Goal: Information Seeking & Learning: Understand process/instructions

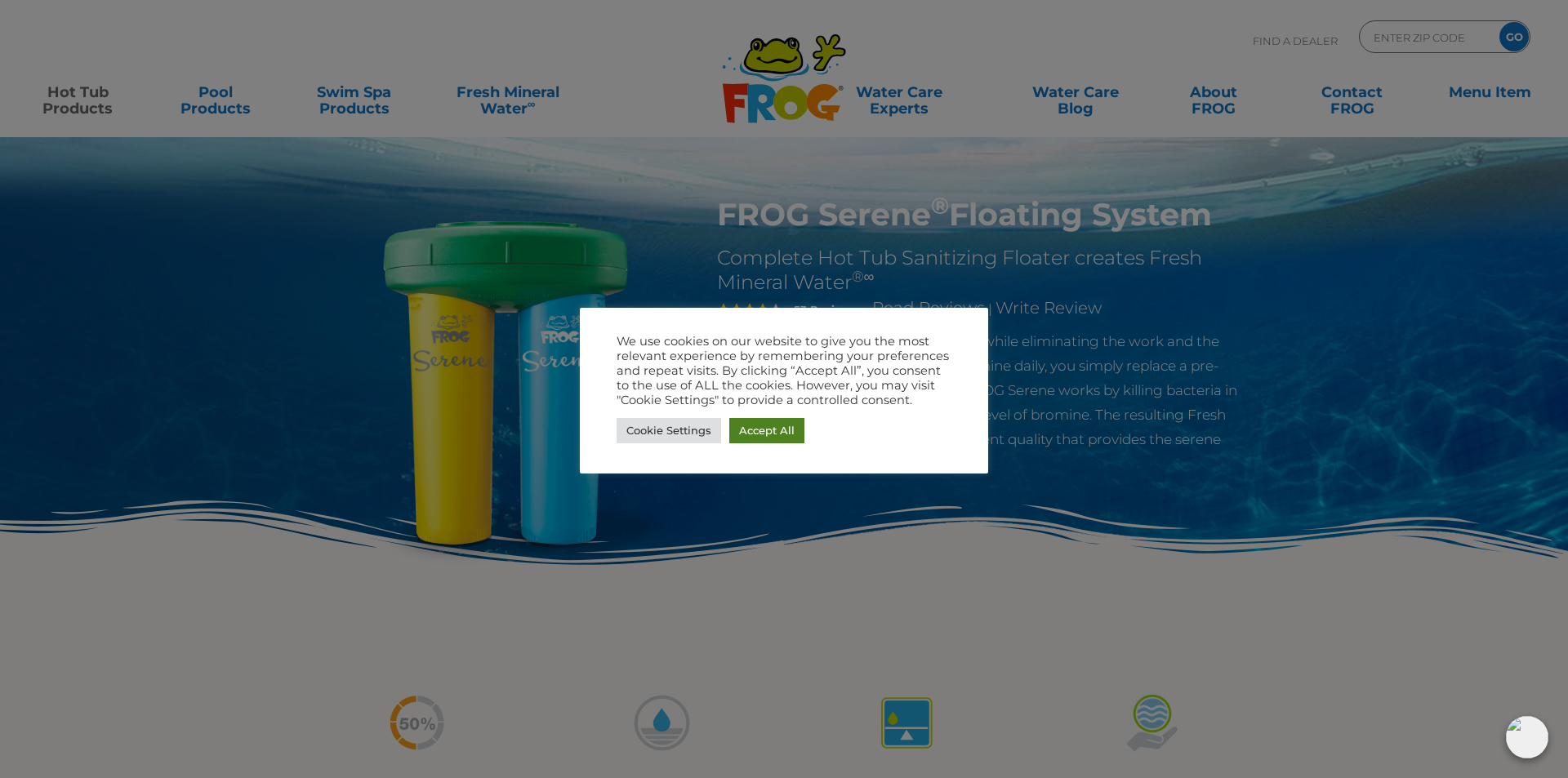
click at [758, 422] on link "Accept All" at bounding box center [767, 431] width 75 height 26
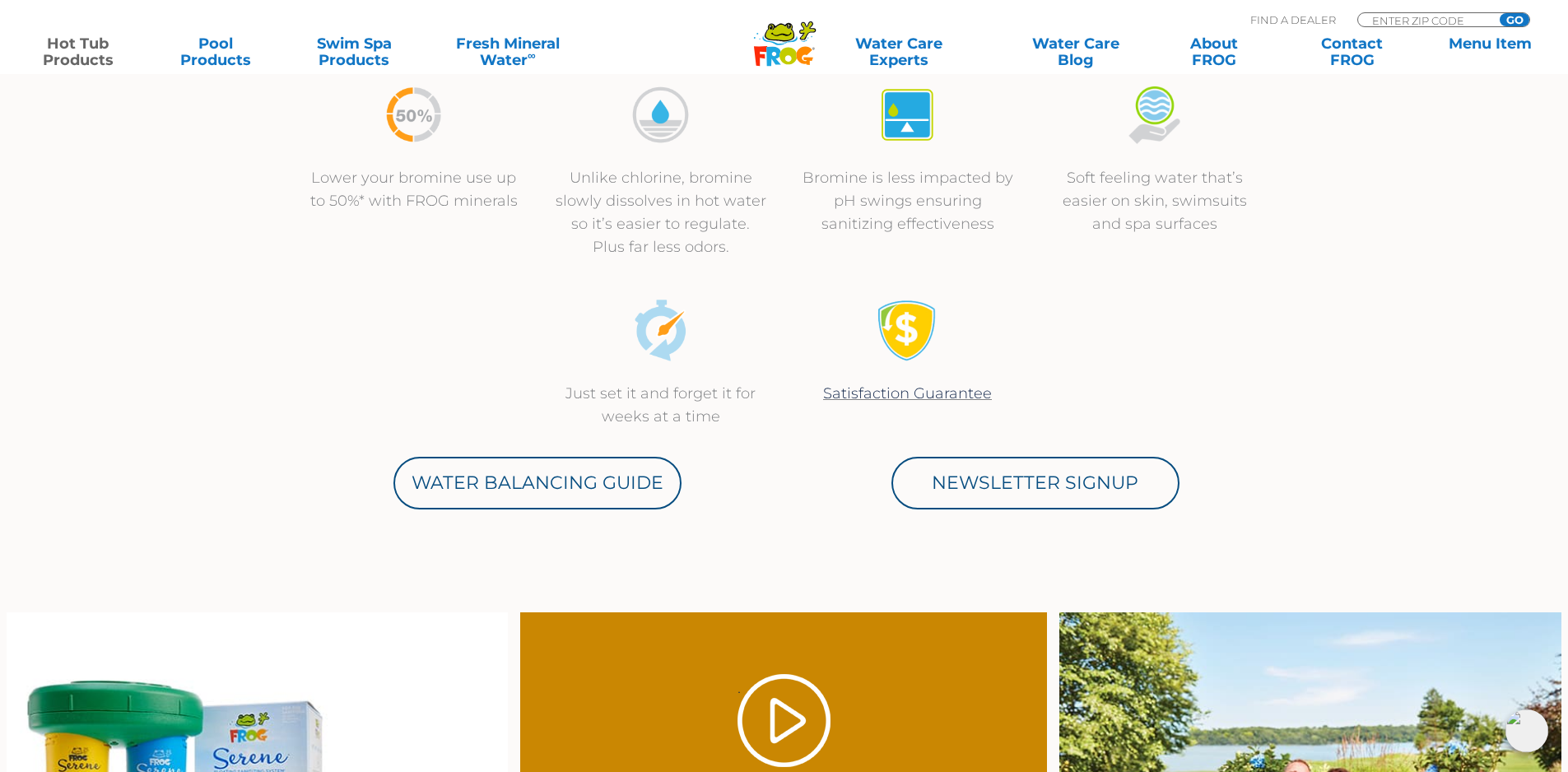
scroll to position [658, 0]
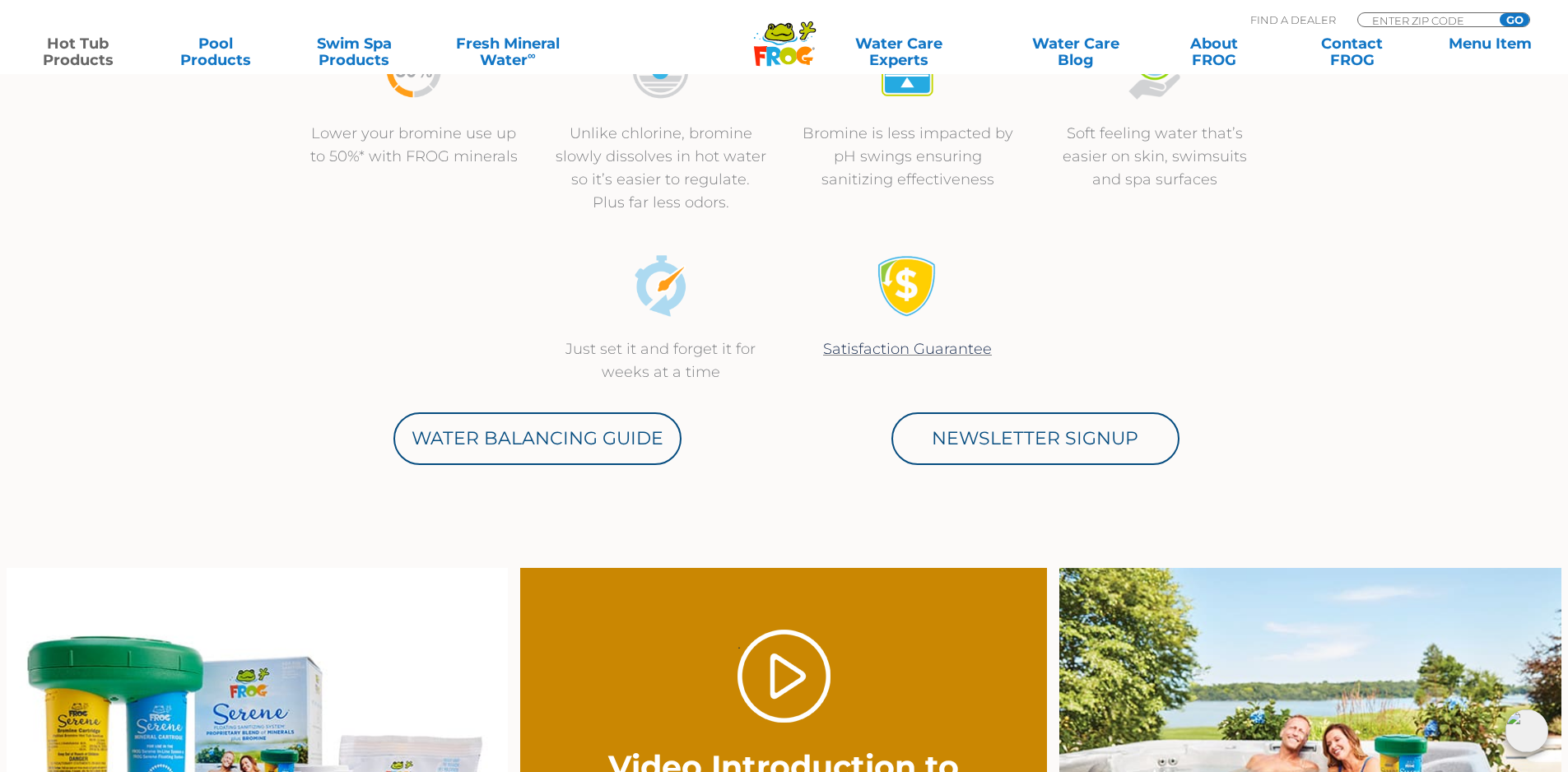
click at [448, 451] on link "Water Balancing Guide" at bounding box center [538, 438] width 288 height 52
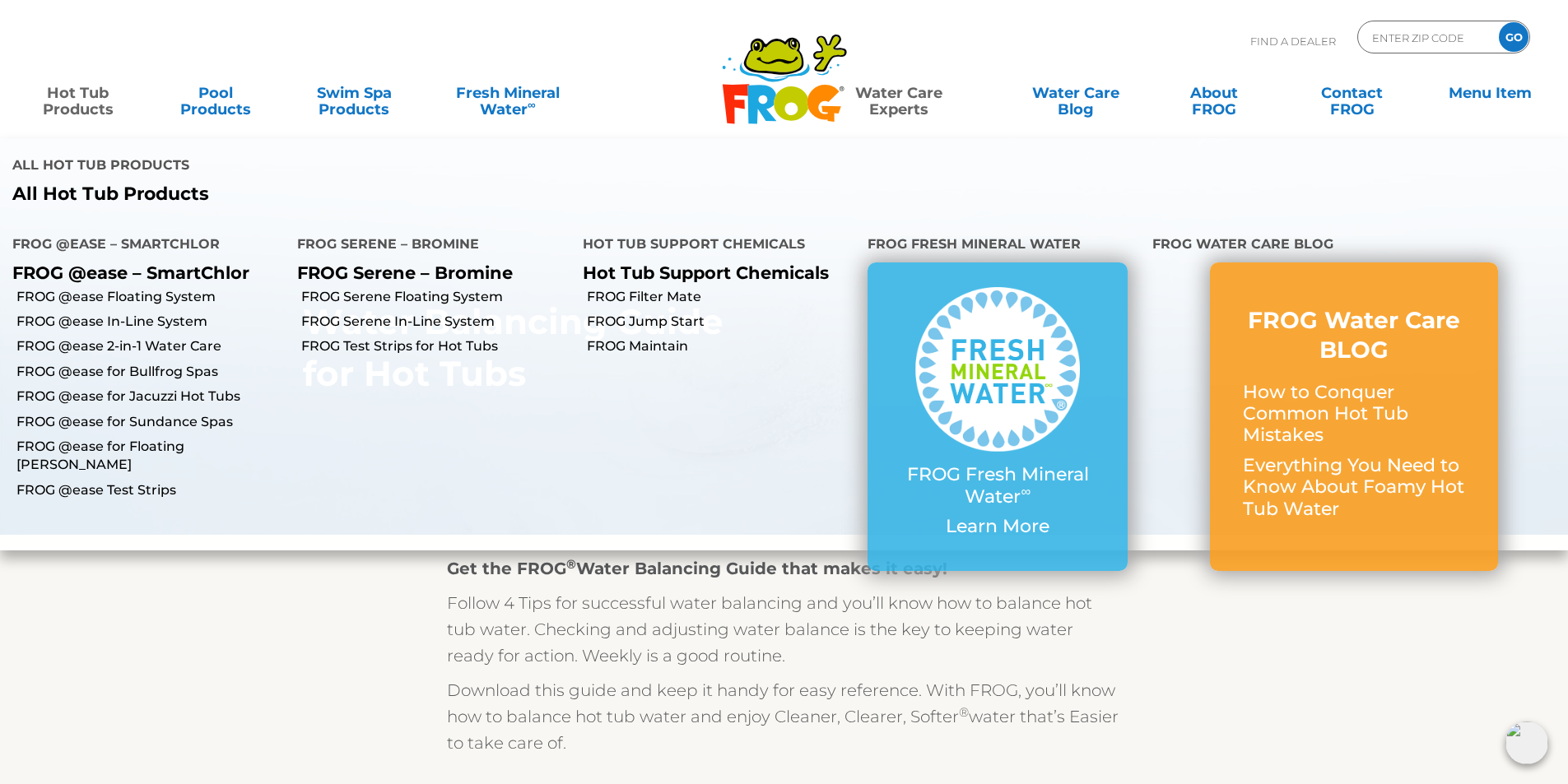
click at [367, 274] on p "FROG Serene – Bromine" at bounding box center [427, 272] width 260 height 21
click at [356, 261] on h4 "FROG Serene – Bromine" at bounding box center [427, 246] width 260 height 33
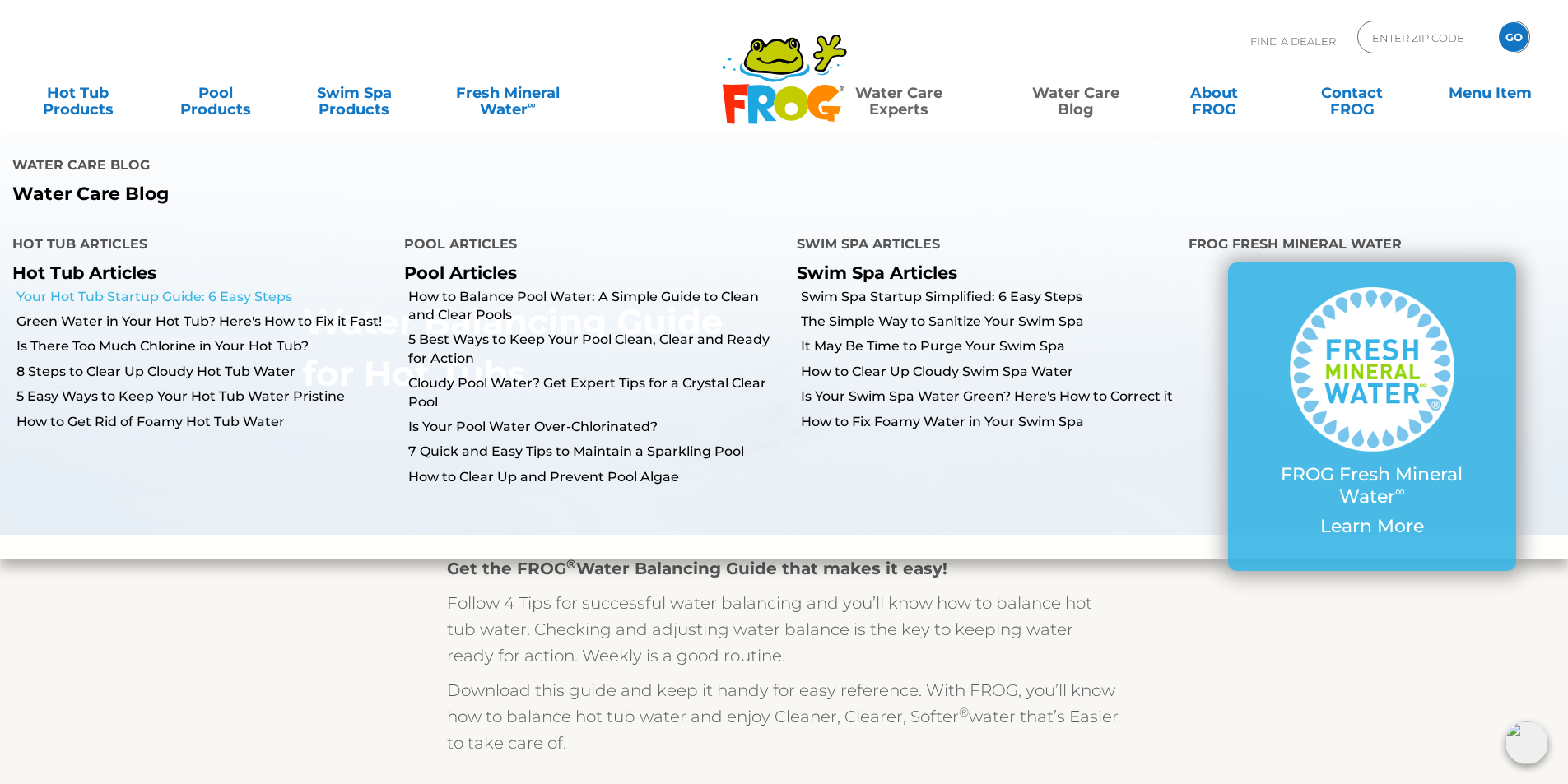
click at [225, 299] on link "Your Hot Tub Startup Guide: 6 Easy Steps" at bounding box center [204, 296] width 375 height 18
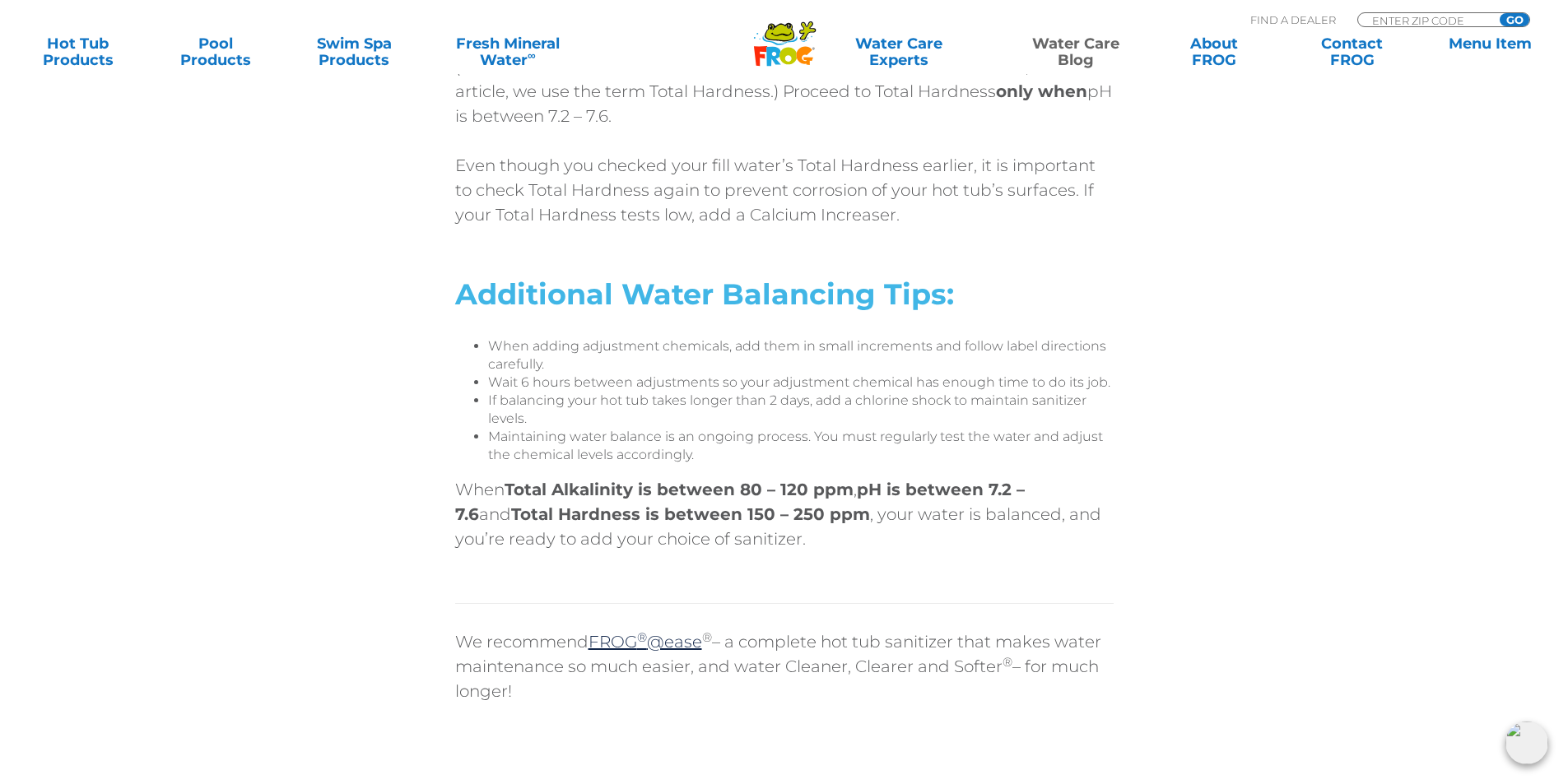
scroll to position [4773, 0]
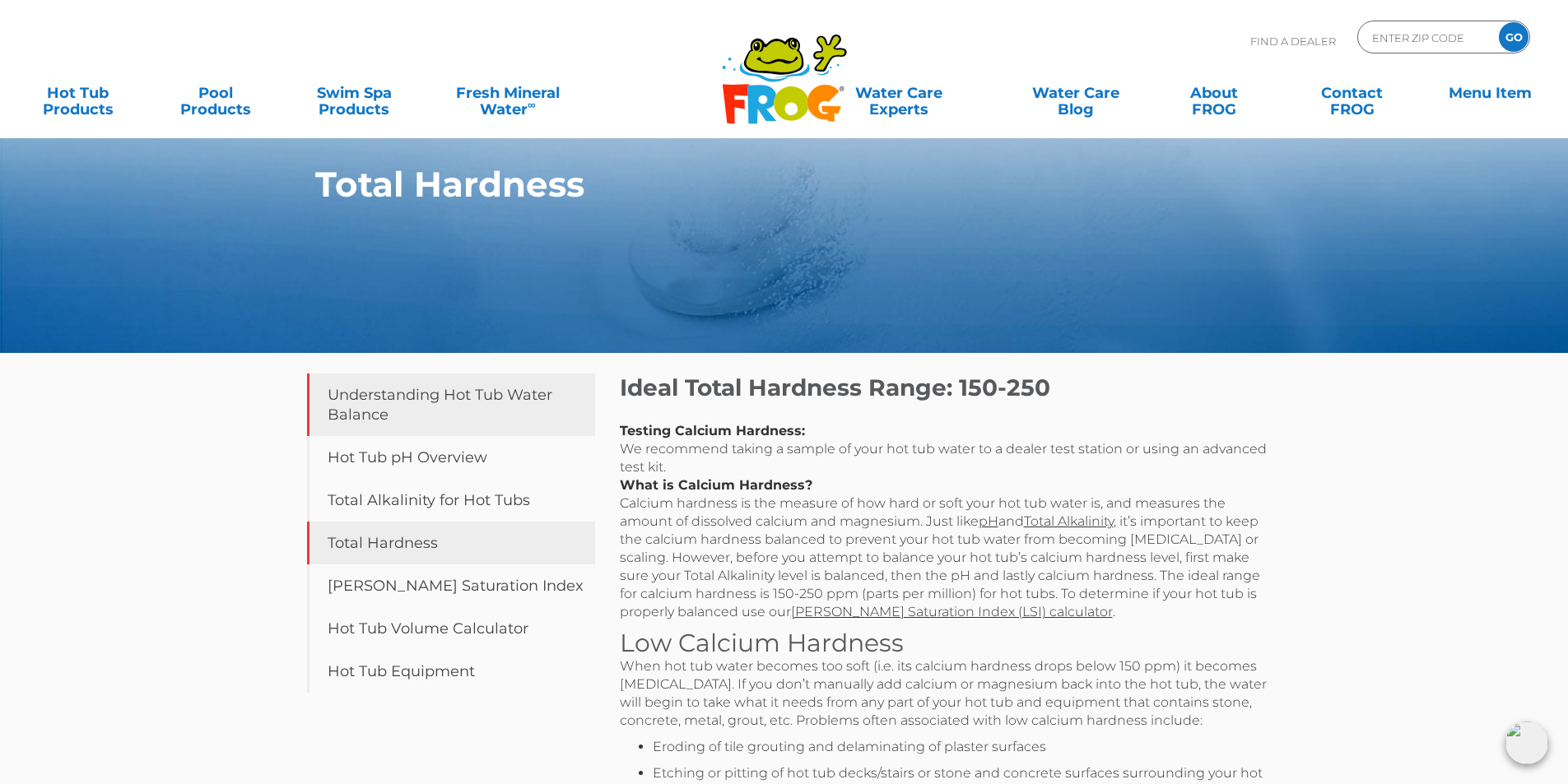
click at [336, 412] on link "Understanding Hot Tub Water Balance" at bounding box center [451, 404] width 288 height 63
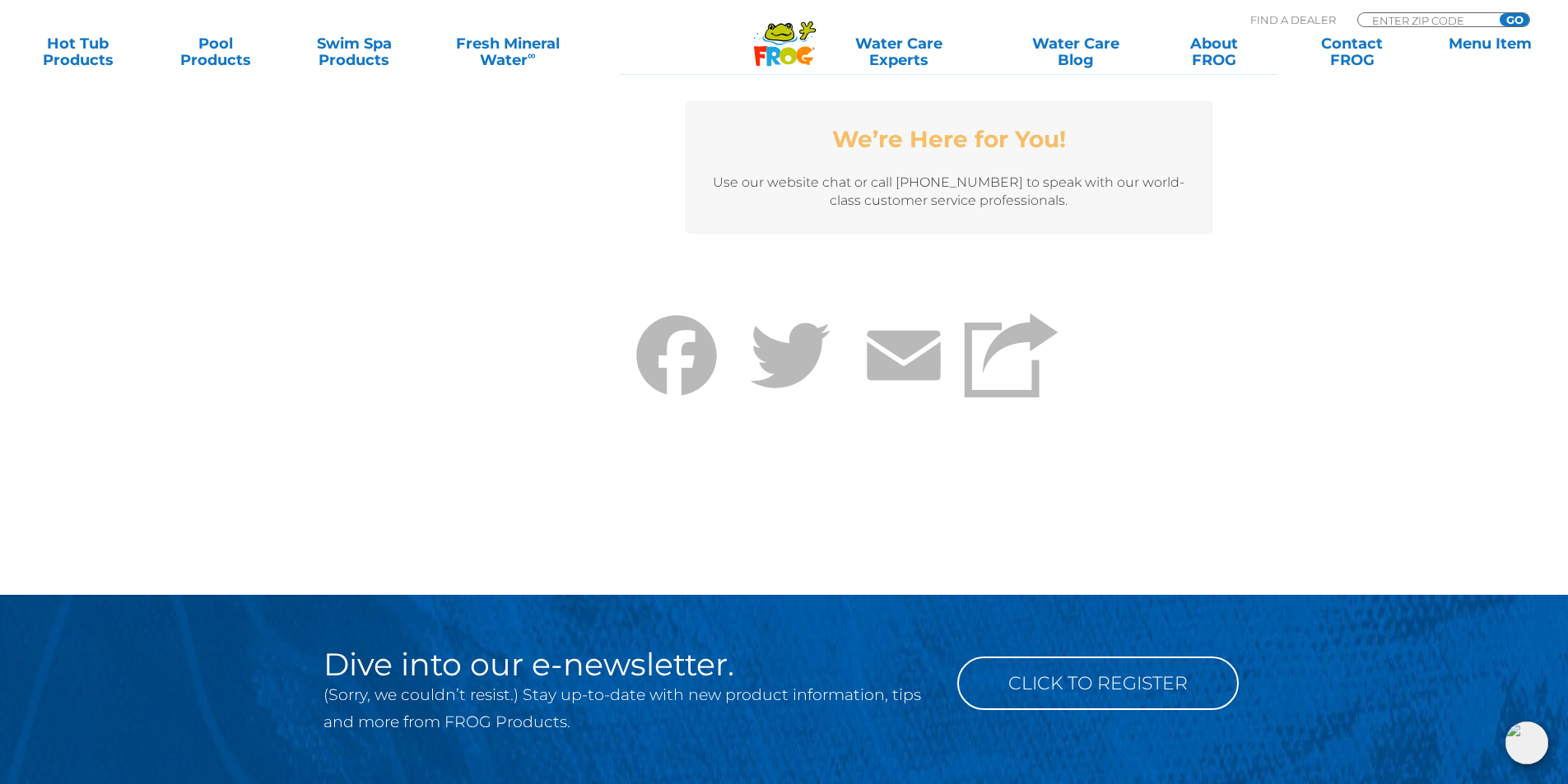
scroll to position [4197, 0]
